Goal: Information Seeking & Learning: Compare options

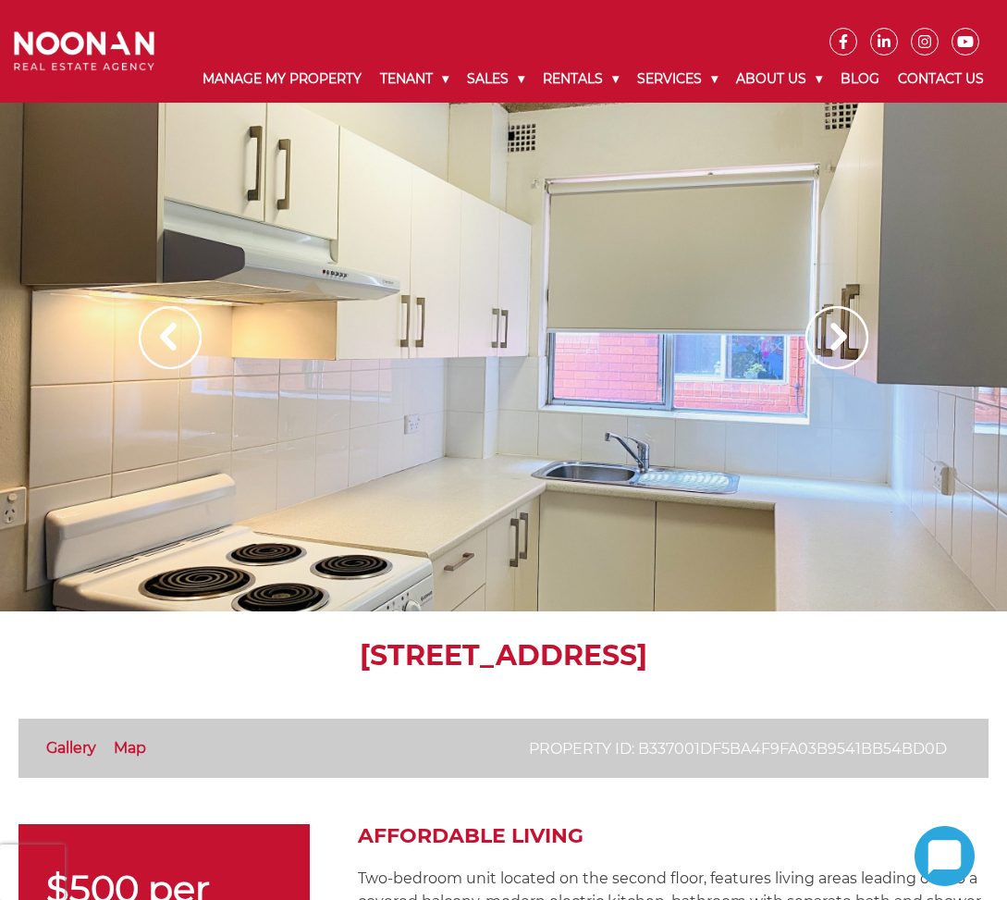
scroll to position [370, 0]
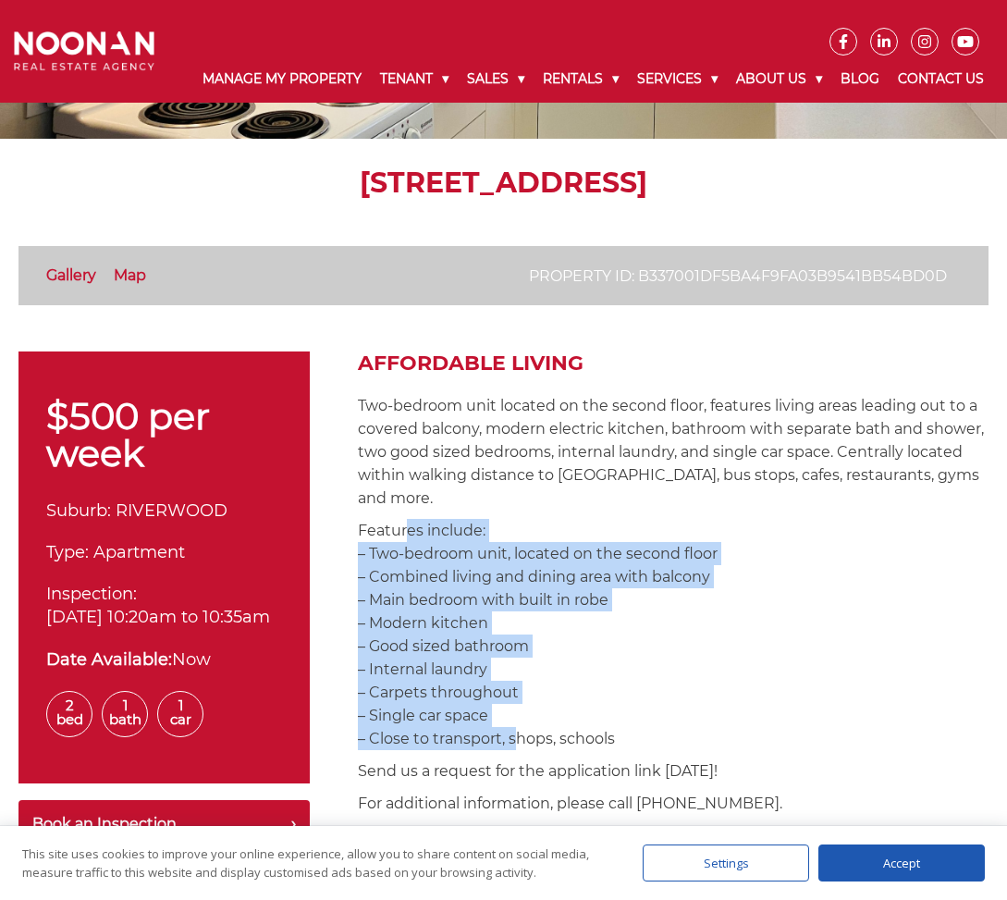
drag, startPoint x: 401, startPoint y: 513, endPoint x: 508, endPoint y: 728, distance: 239.4
click at [508, 728] on p "Features include: – Two-bedroom unit, located on the second floor – Combined li…" at bounding box center [673, 634] width 631 height 231
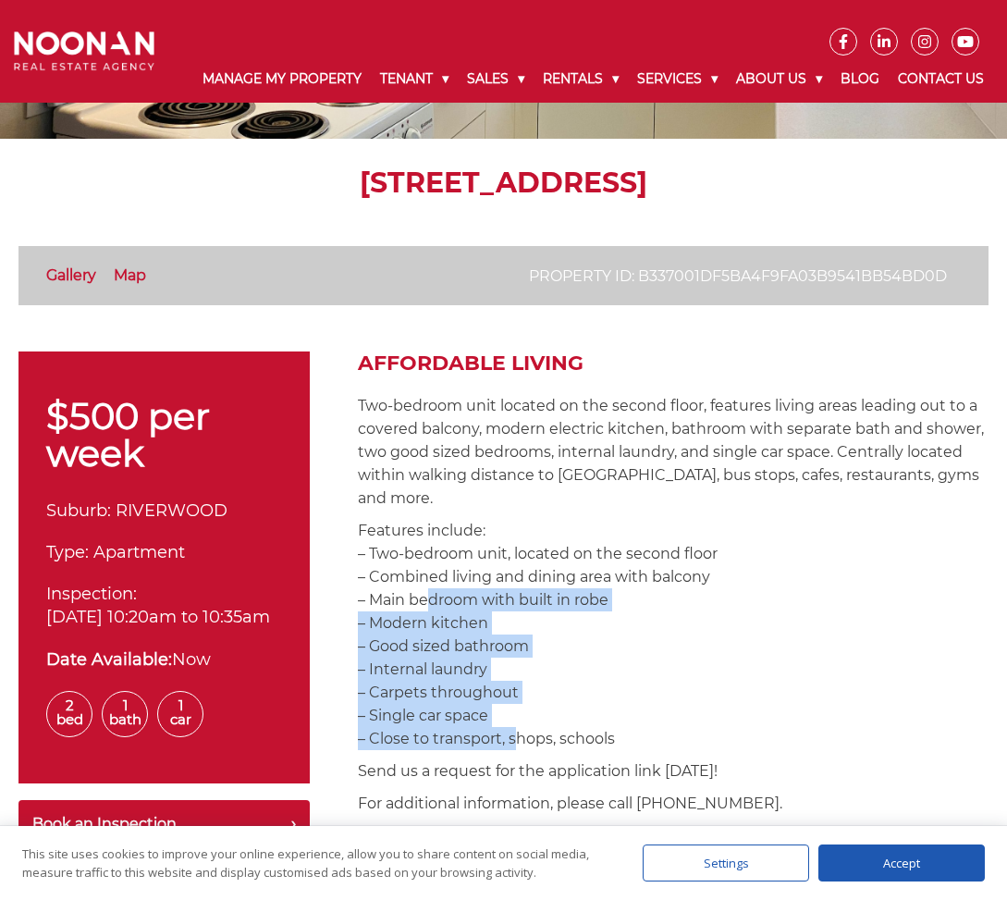
drag, startPoint x: 509, startPoint y: 742, endPoint x: 420, endPoint y: 605, distance: 163.9
click at [420, 605] on p "Features include: – Two-bedroom unit, located on the second floor – Combined li…" at bounding box center [673, 634] width 631 height 231
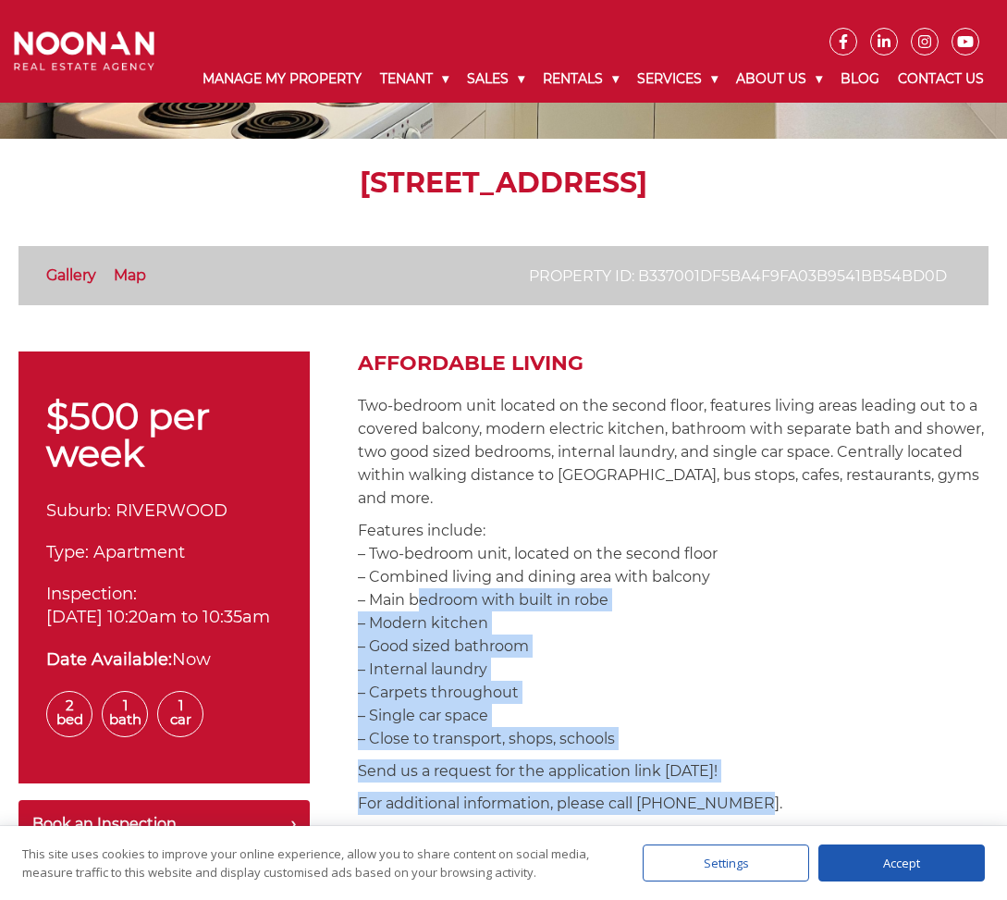
drag, startPoint x: 420, startPoint y: 605, endPoint x: 734, endPoint y: 787, distance: 363.3
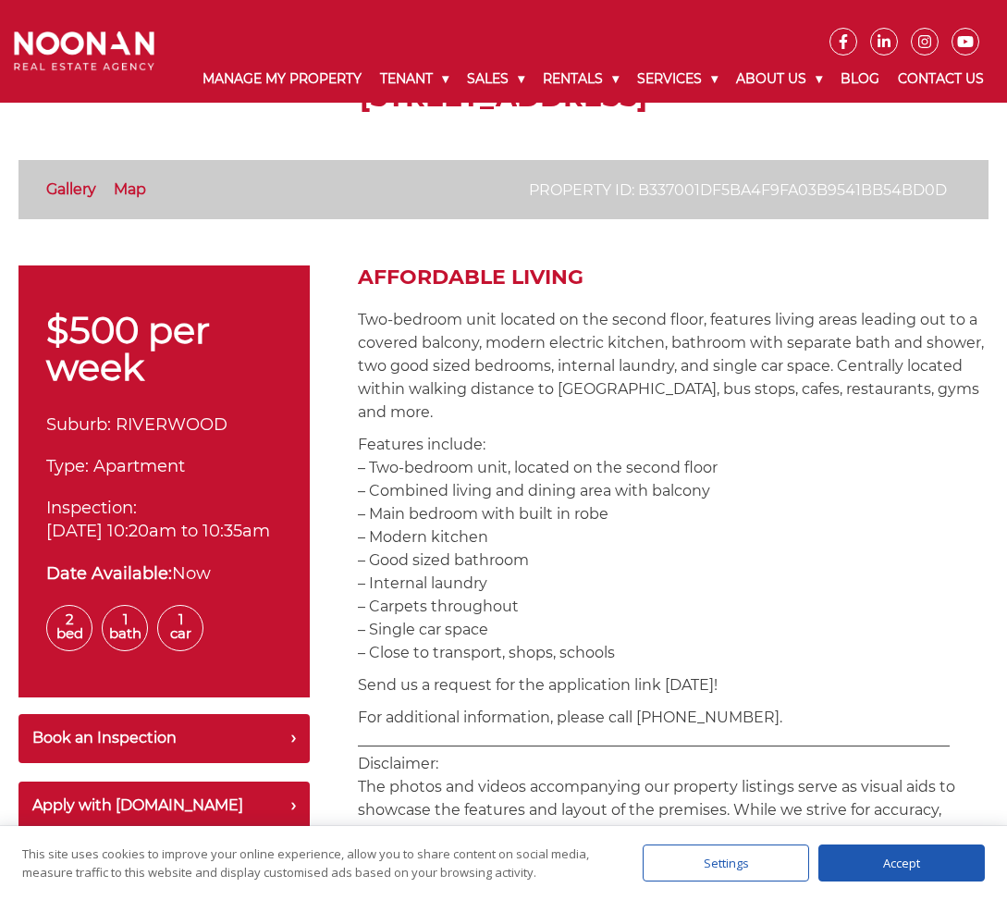
scroll to position [277, 0]
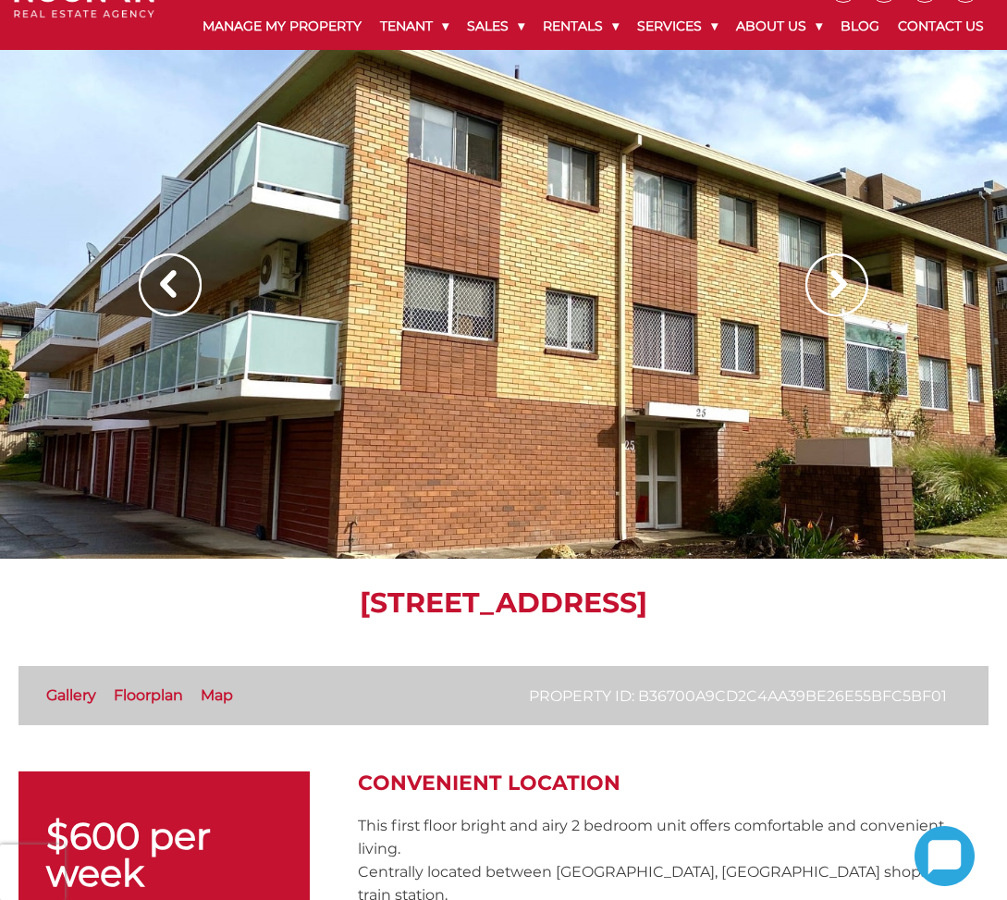
scroll to position [555, 0]
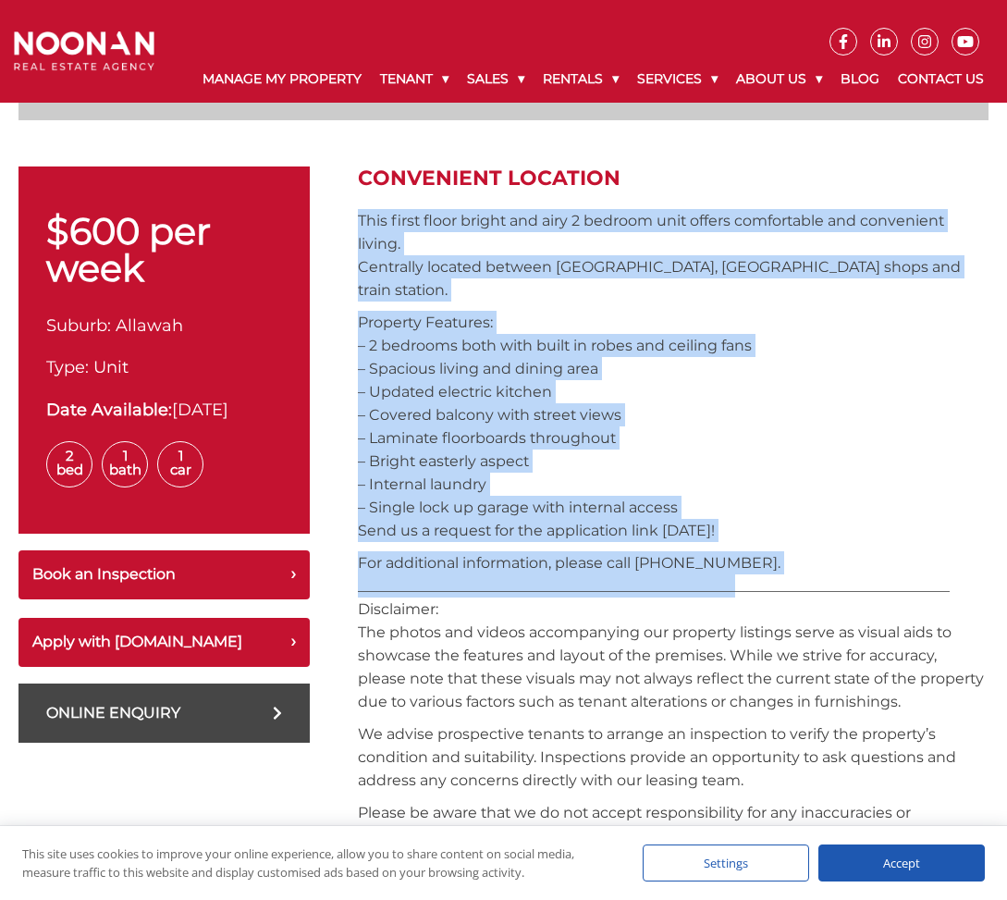
drag, startPoint x: 450, startPoint y: 251, endPoint x: 729, endPoint y: 552, distance: 410.9
click at [729, 552] on div "Convenient Location This first floor bright and airy 2 bedroom unit offers comf…" at bounding box center [673, 903] width 631 height 1475
click at [729, 552] on p "For additional information, please call 02 9330 6868. _________________________…" at bounding box center [673, 632] width 631 height 162
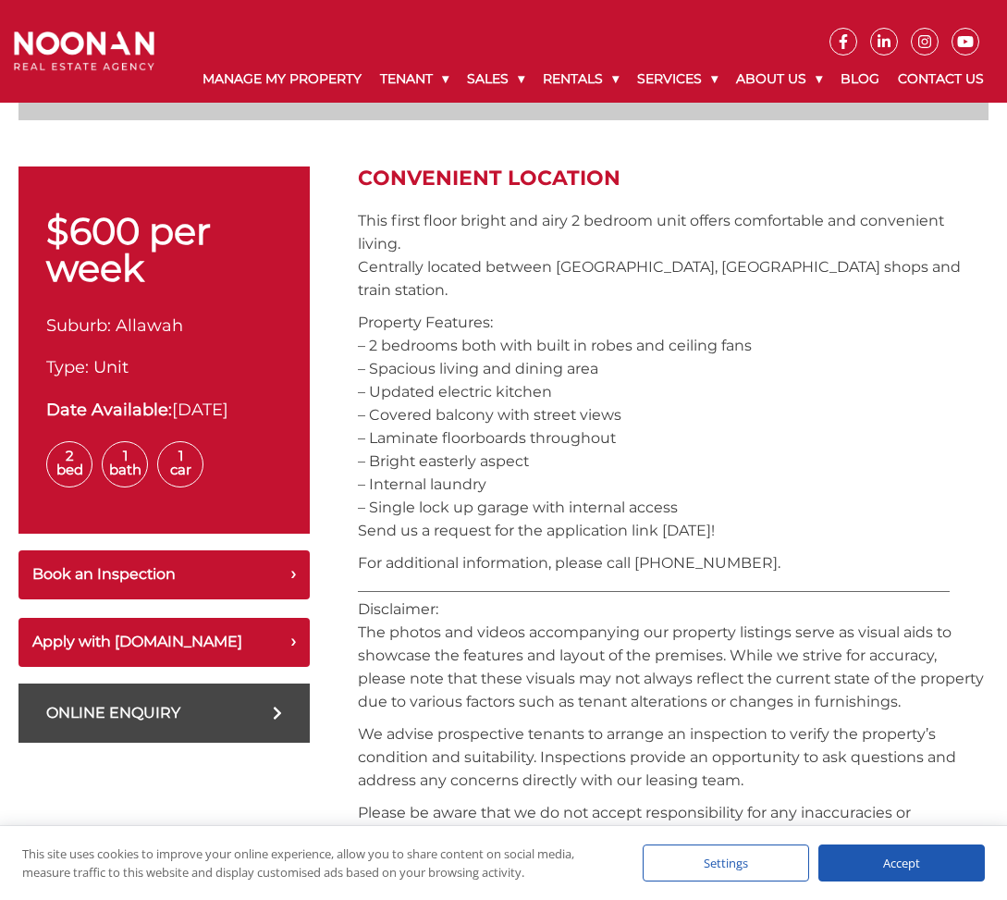
drag, startPoint x: 729, startPoint y: 552, endPoint x: 374, endPoint y: 234, distance: 476.7
click at [374, 234] on div "Convenient Location This first floor bright and airy 2 bedroom unit offers comf…" at bounding box center [673, 903] width 631 height 1475
click at [374, 234] on p "This first floor bright and airy 2 bedroom unit offers comfortable and convenie…" at bounding box center [673, 255] width 631 height 92
drag, startPoint x: 370, startPoint y: 225, endPoint x: 776, endPoint y: 578, distance: 538.0
click at [776, 578] on div "Convenient Location This first floor bright and airy 2 bedroom unit offers comf…" at bounding box center [673, 903] width 631 height 1475
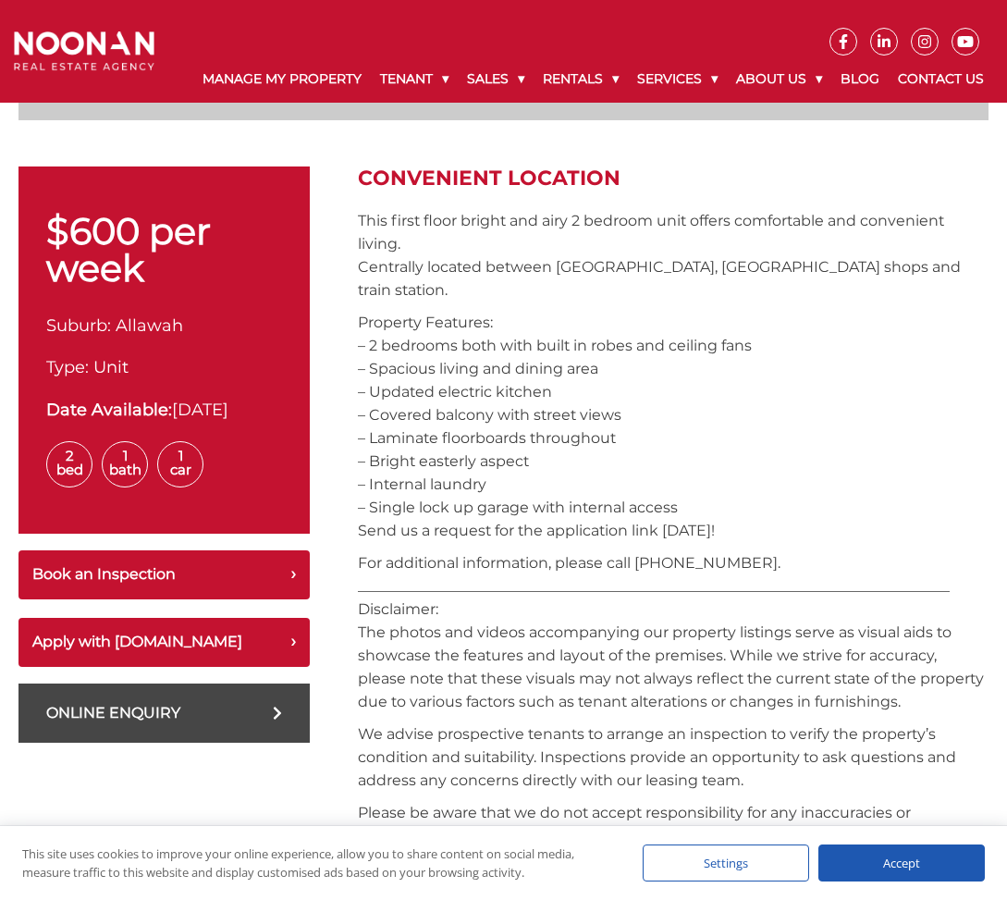
click at [776, 578] on p "For additional information, please call 02 9330 6868. _________________________…" at bounding box center [673, 632] width 631 height 162
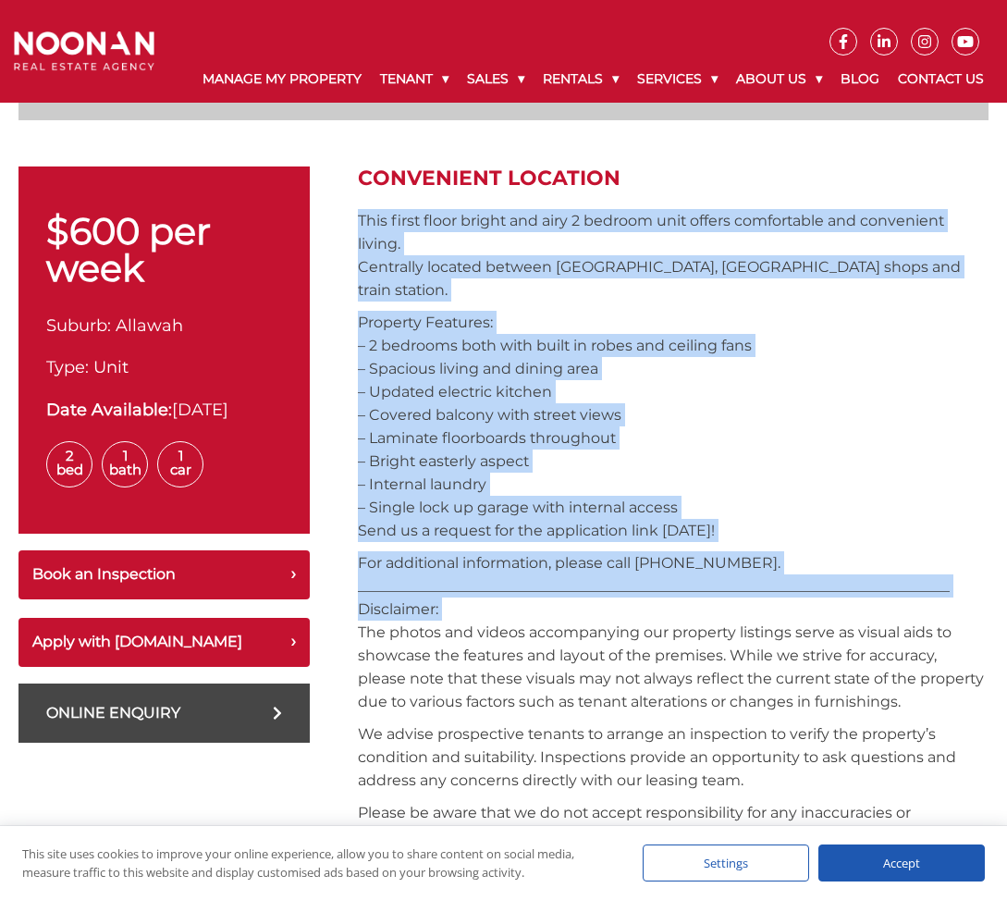
drag, startPoint x: 776, startPoint y: 578, endPoint x: 351, endPoint y: 208, distance: 562.9
click at [351, 208] on div "$600 per week Suburb: Allawah Type: Unit Date Available: 18-Oct-2025 2 Bed 1 Ba…" at bounding box center [503, 903] width 970 height 1475
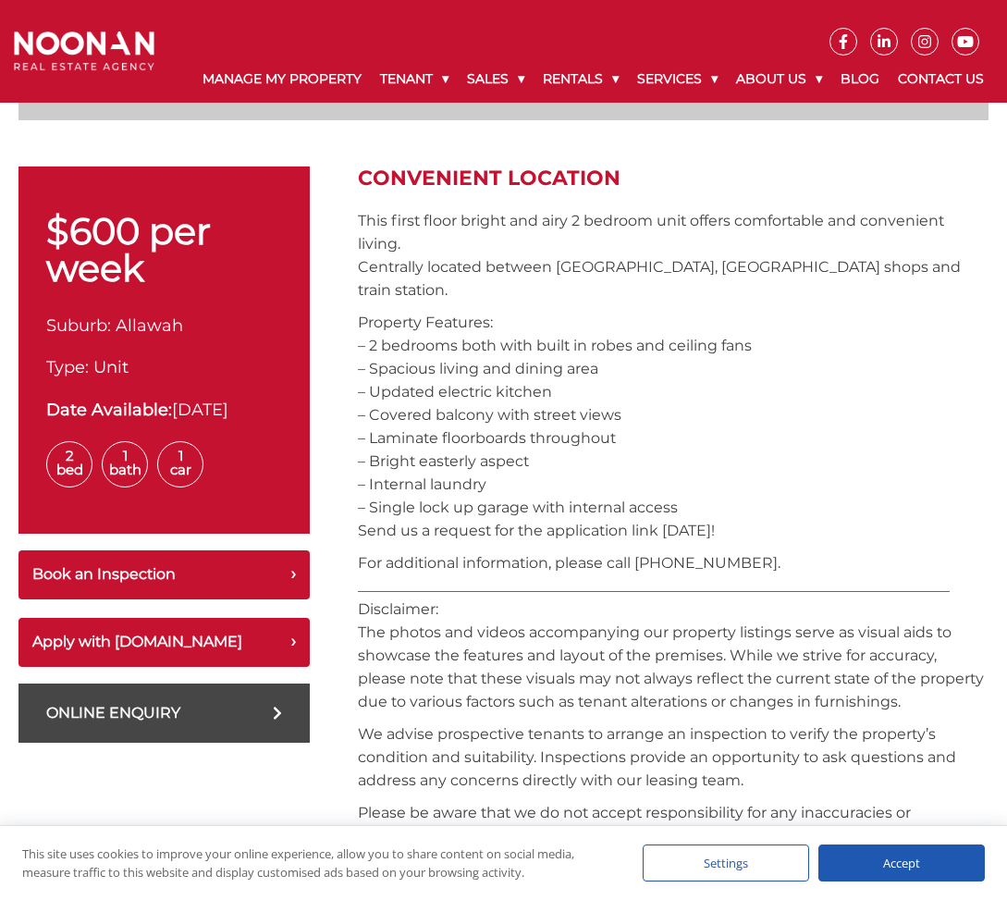
drag, startPoint x: 351, startPoint y: 208, endPoint x: 684, endPoint y: 573, distance: 494.1
click at [684, 573] on div "$600 per week Suburb: Allawah Type: Unit Date Available: 18-Oct-2025 2 Bed 1 Ba…" at bounding box center [503, 903] width 970 height 1475
click at [684, 573] on p "For additional information, please call 02 9330 6868. _________________________…" at bounding box center [673, 632] width 631 height 162
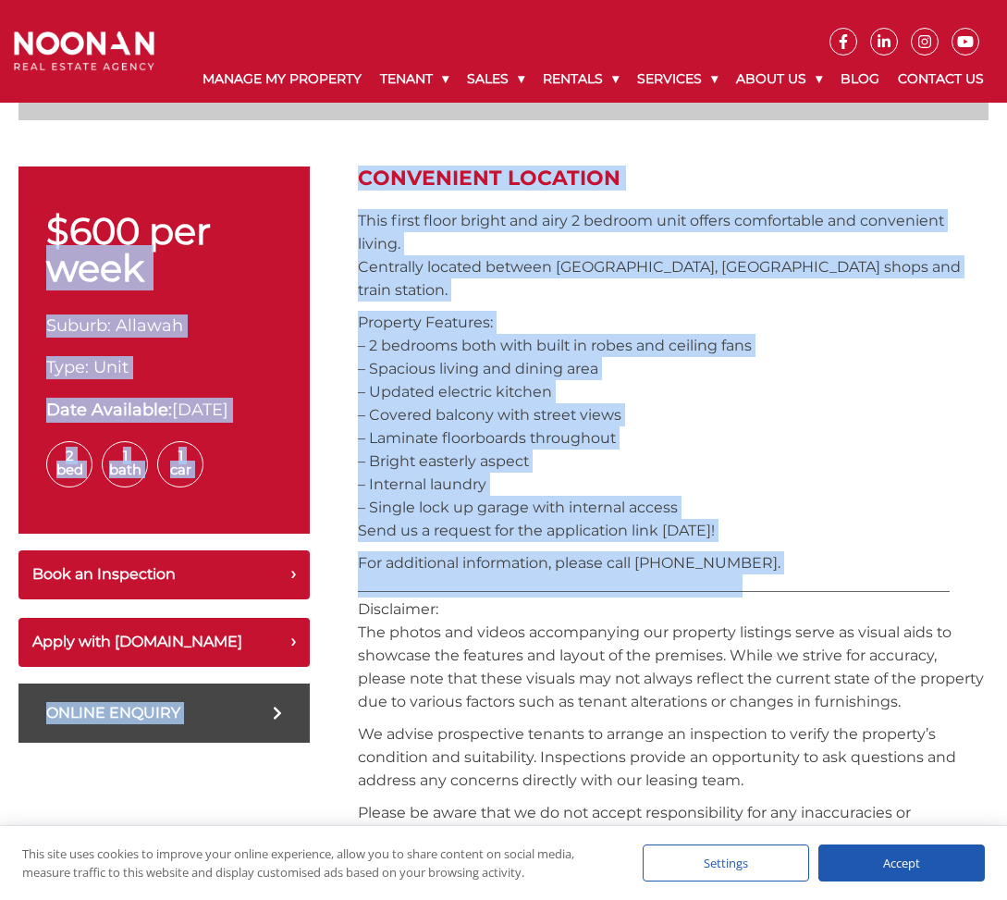
drag, startPoint x: 737, startPoint y: 553, endPoint x: 330, endPoint y: 200, distance: 538.7
click at [330, 200] on div "$600 per week Suburb: Allawah Type: Unit Date Available: 18-Oct-2025 2 Bed 1 Ba…" at bounding box center [503, 903] width 970 height 1475
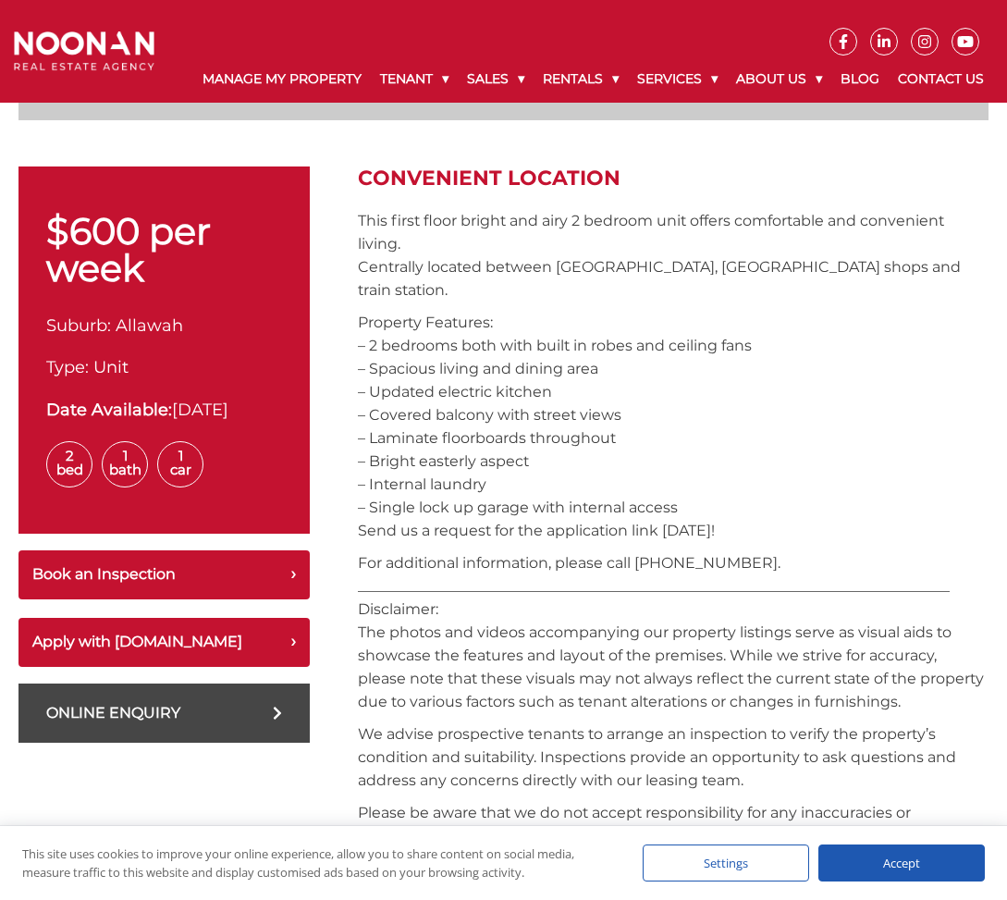
click at [407, 420] on p "Property Features: – 2 bedrooms both with built in robes and ceiling fans – Spa…" at bounding box center [673, 426] width 631 height 231
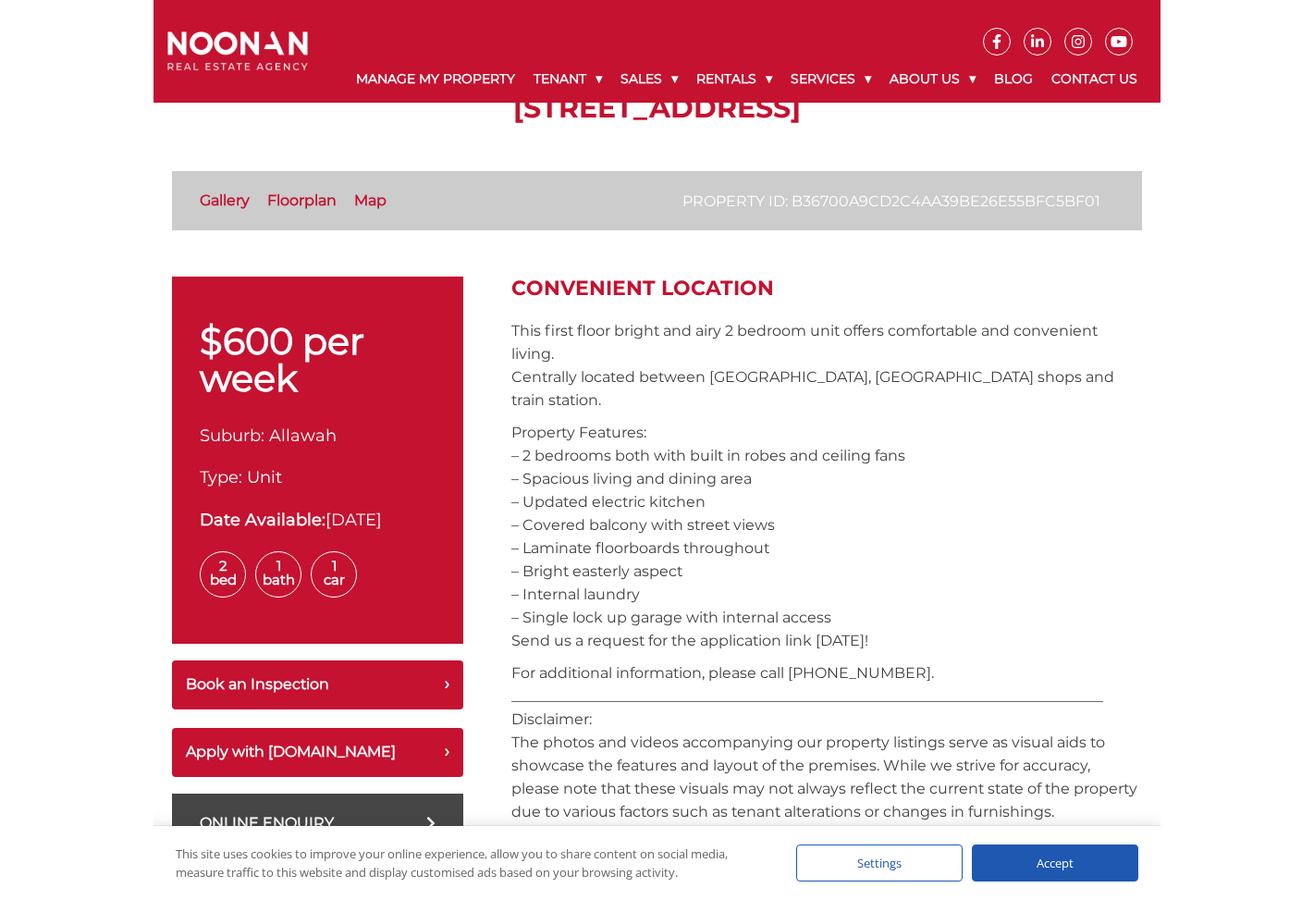
scroll to position [0, 0]
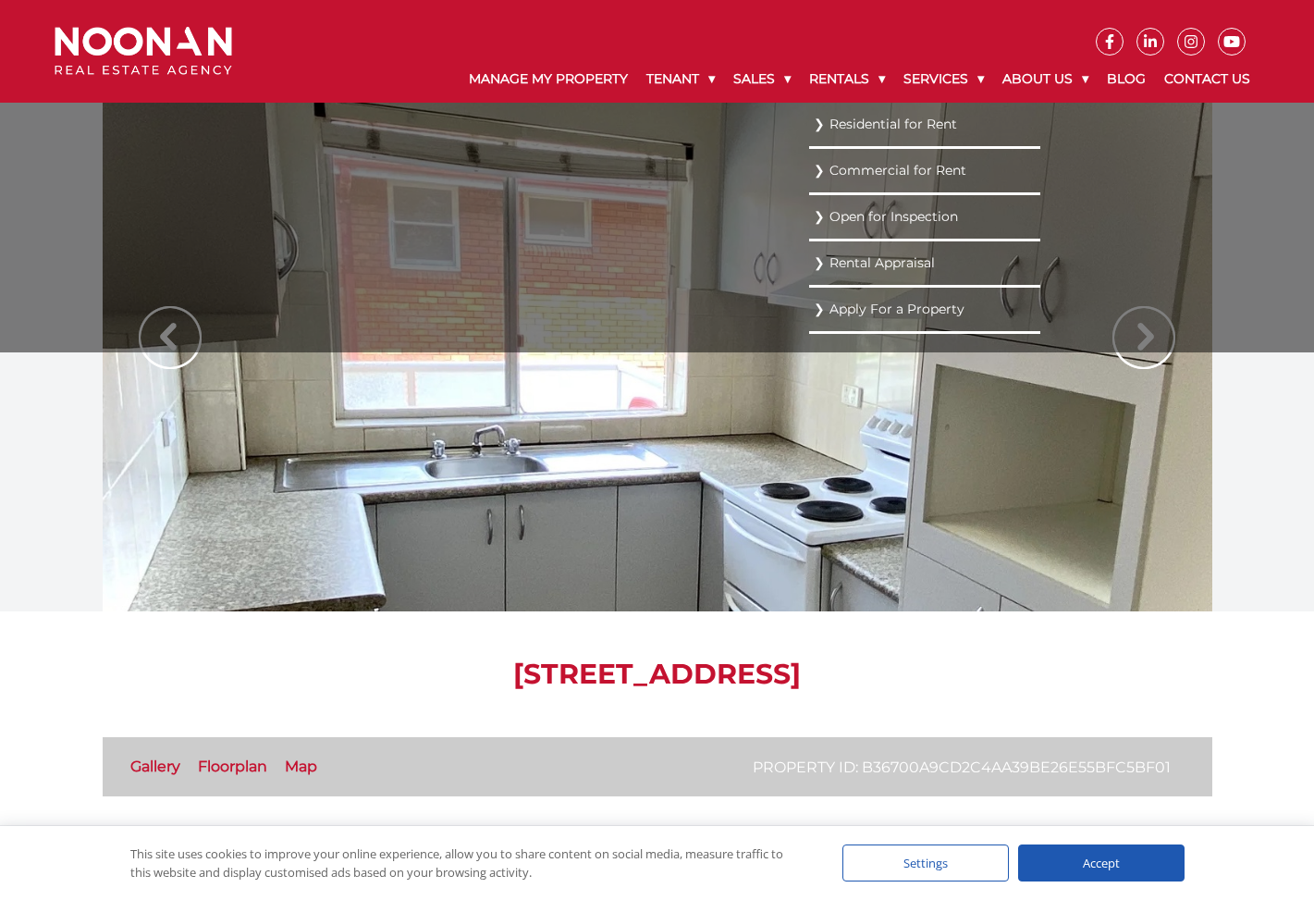
click at [846, 124] on link "Residential for Rent" at bounding box center [925, 124] width 222 height 25
